Goal: Navigation & Orientation: Find specific page/section

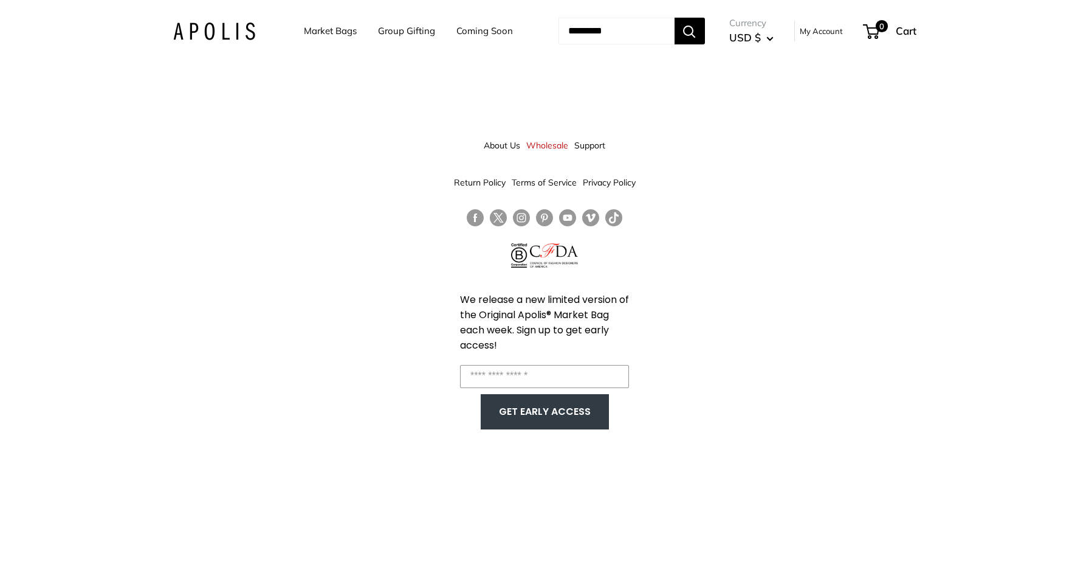
click at [507, 145] on link "About Us" at bounding box center [502, 145] width 36 height 22
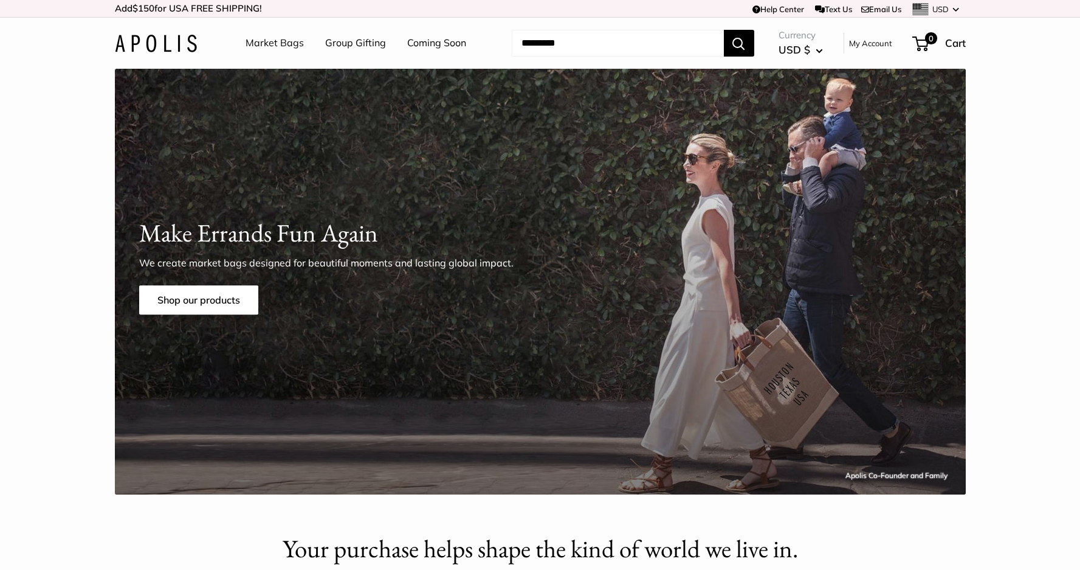
click at [160, 42] on img at bounding box center [156, 44] width 82 height 18
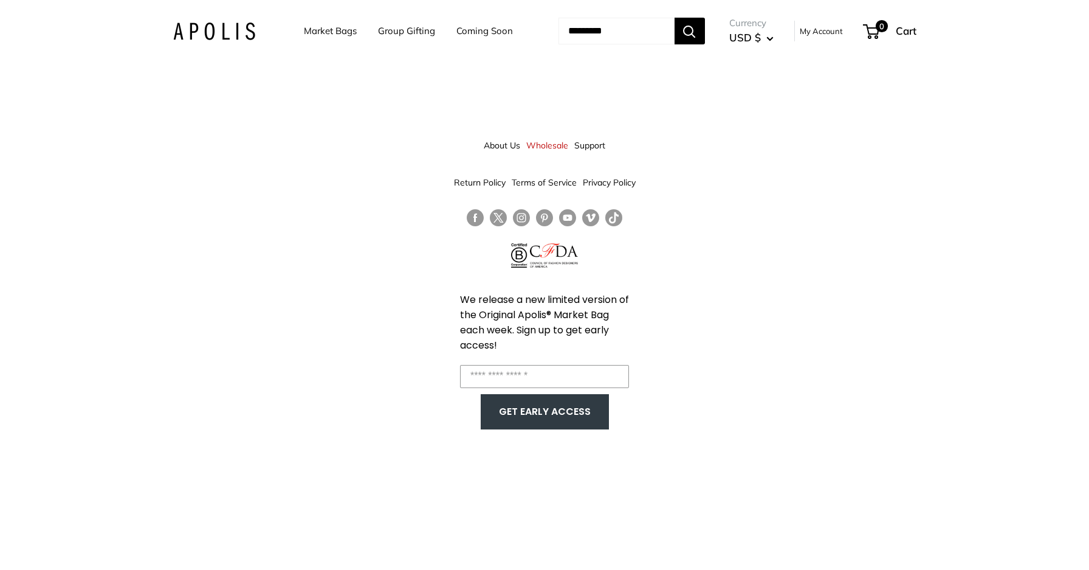
click at [331, 33] on link "Market Bags" at bounding box center [330, 30] width 53 height 17
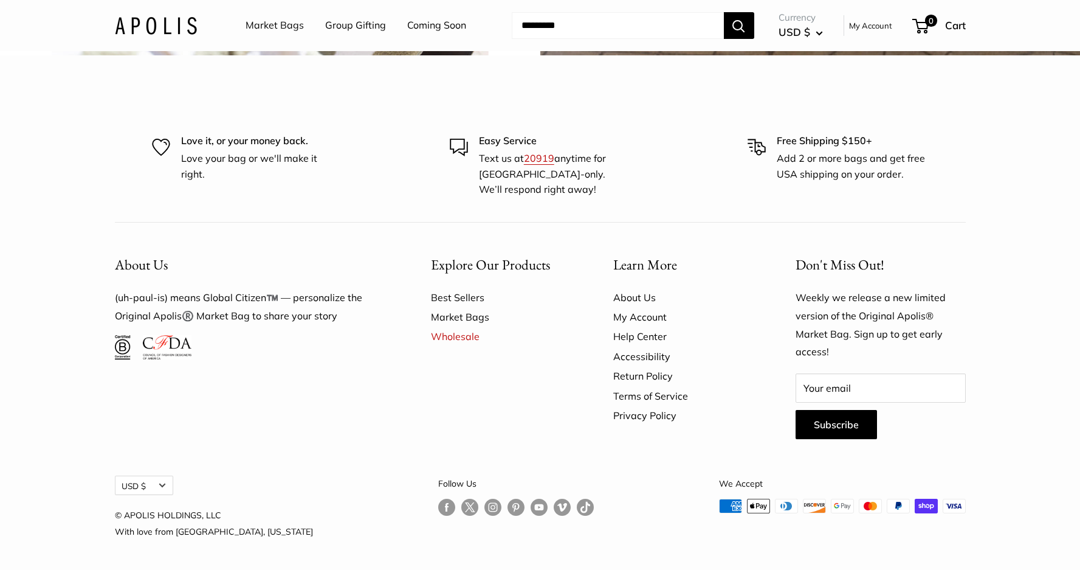
scroll to position [3468, 0]
click at [637, 307] on link "About Us" at bounding box center [683, 297] width 140 height 19
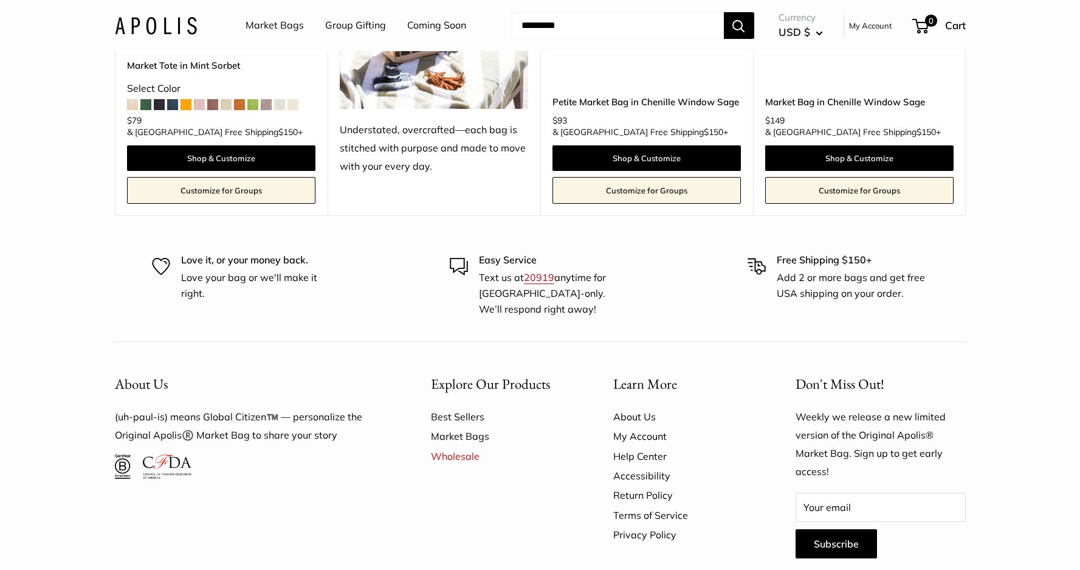
scroll to position [3300, 0]
